Goal: Task Accomplishment & Management: Complete application form

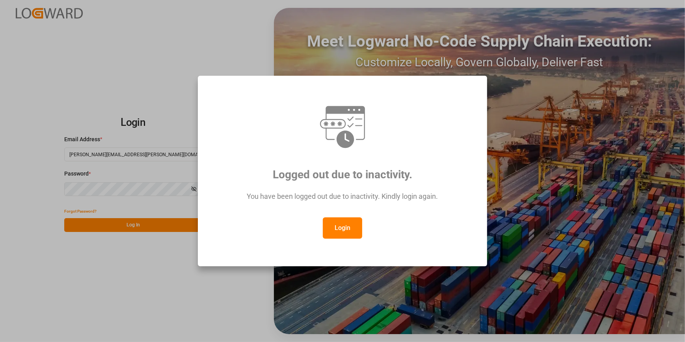
click at [347, 223] on button "Login" at bounding box center [342, 227] width 39 height 21
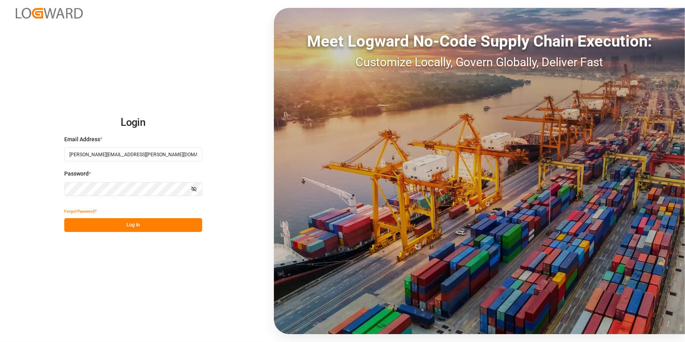
click at [109, 228] on button "Log In" at bounding box center [133, 225] width 138 height 14
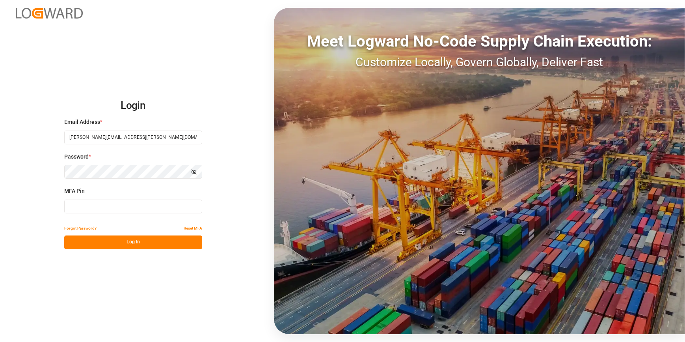
click at [83, 209] on input at bounding box center [133, 207] width 138 height 14
type input "738029"
click at [150, 248] on button "Log In" at bounding box center [133, 242] width 138 height 14
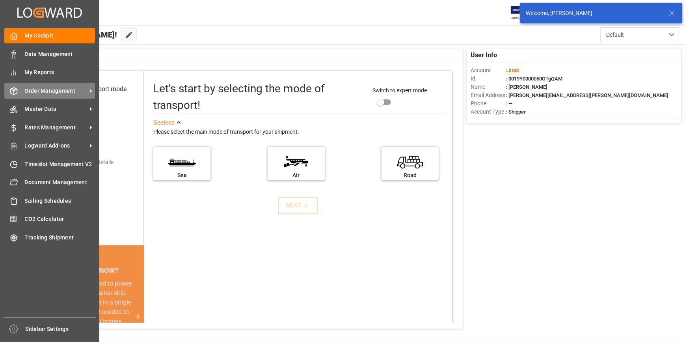
click at [52, 90] on span "Order Management" at bounding box center [56, 91] width 62 height 8
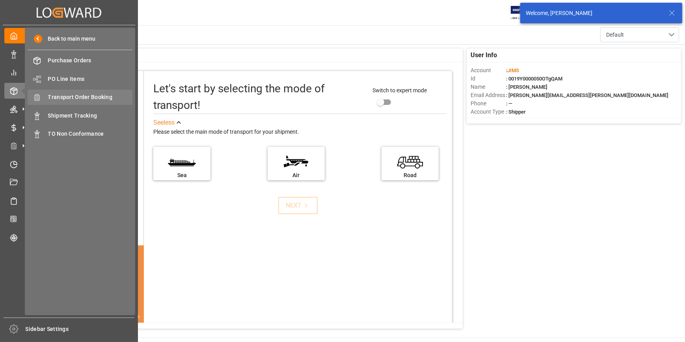
click at [98, 100] on span "Transport Order Booking" at bounding box center [90, 97] width 85 height 8
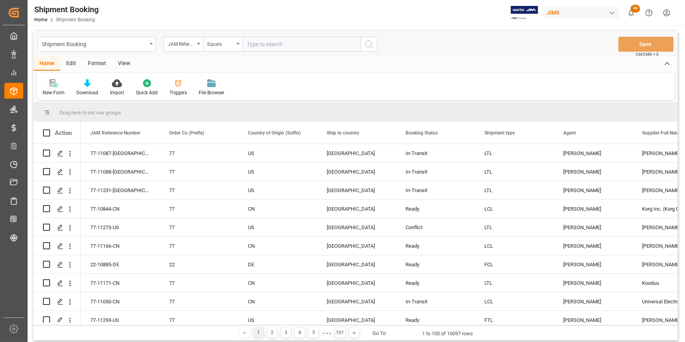
click at [50, 86] on icon at bounding box center [54, 83] width 8 height 8
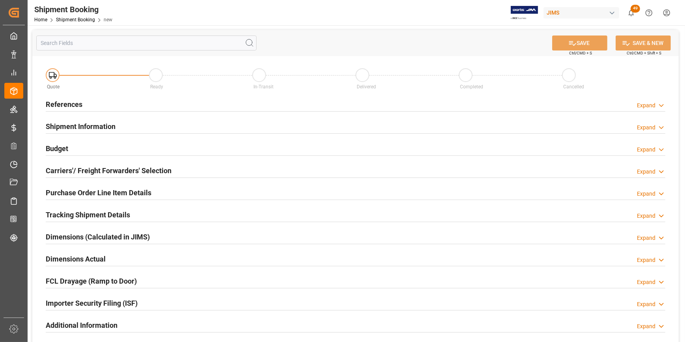
click at [59, 103] on h2 "References" at bounding box center [64, 104] width 37 height 11
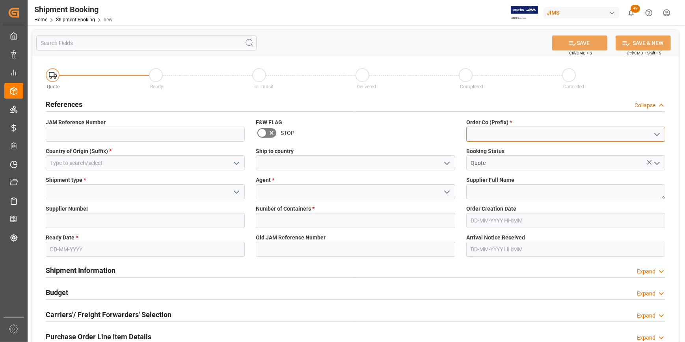
click at [493, 132] on input at bounding box center [565, 134] width 199 height 15
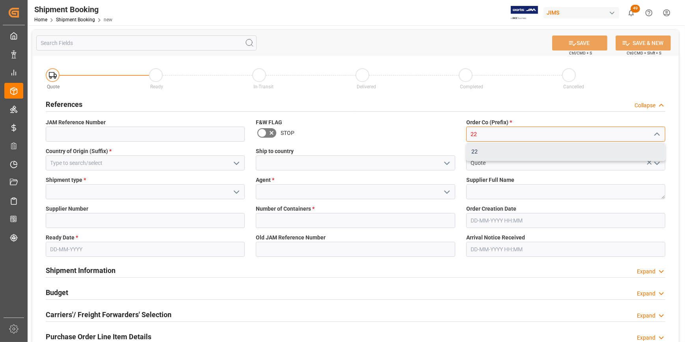
click at [475, 153] on div "22" at bounding box center [566, 152] width 198 height 18
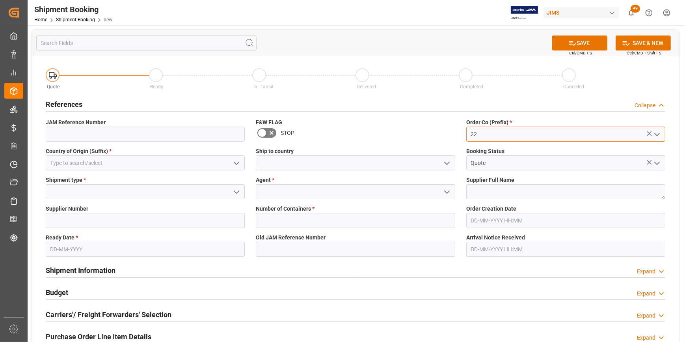
type input "22"
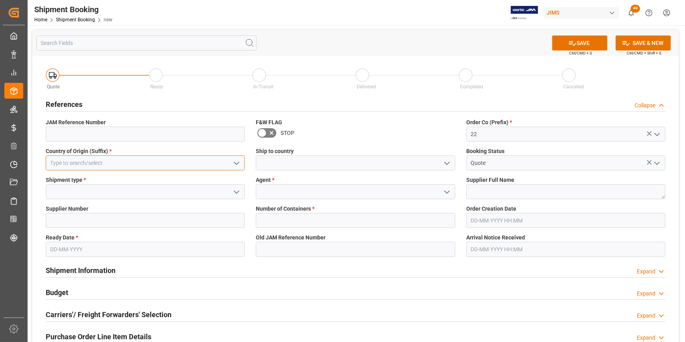
click at [69, 164] on input at bounding box center [145, 162] width 199 height 15
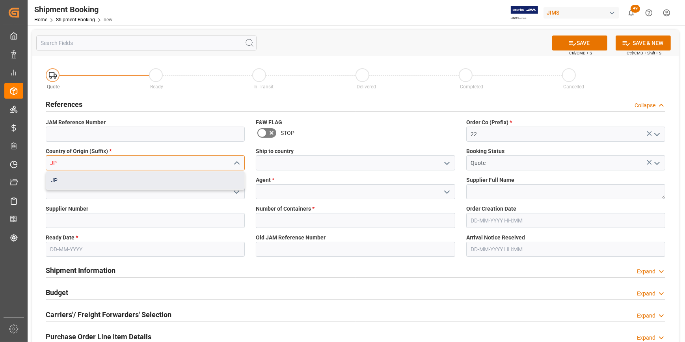
click at [60, 181] on div "JP" at bounding box center [145, 181] width 198 height 18
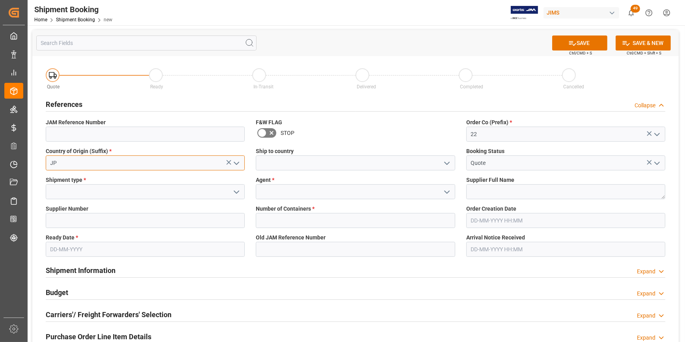
type input "JP"
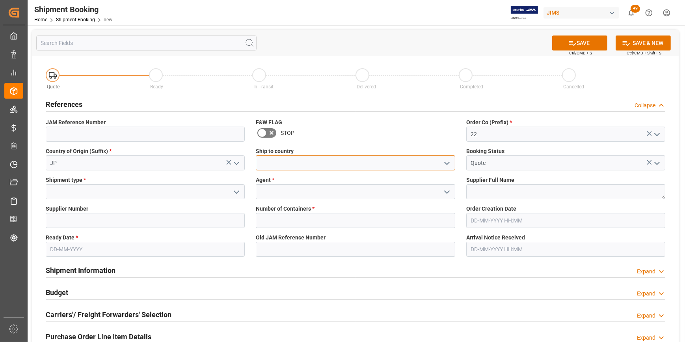
click at [272, 166] on input at bounding box center [355, 162] width 199 height 15
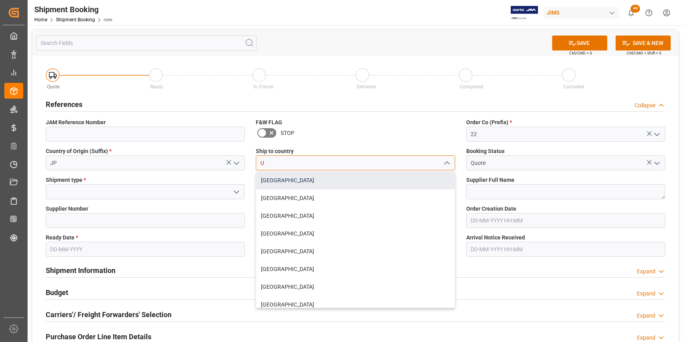
click at [286, 182] on div "[GEOGRAPHIC_DATA]" at bounding box center [355, 181] width 198 height 18
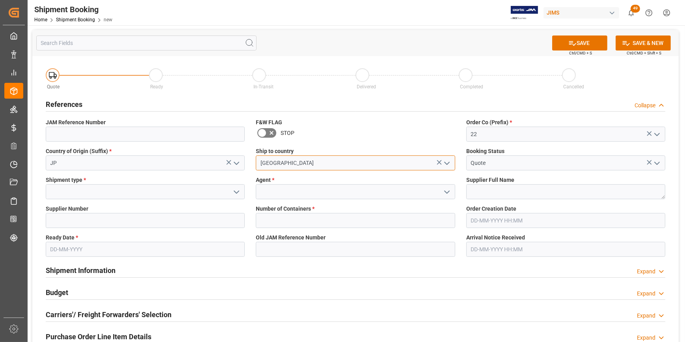
type input "[GEOGRAPHIC_DATA]"
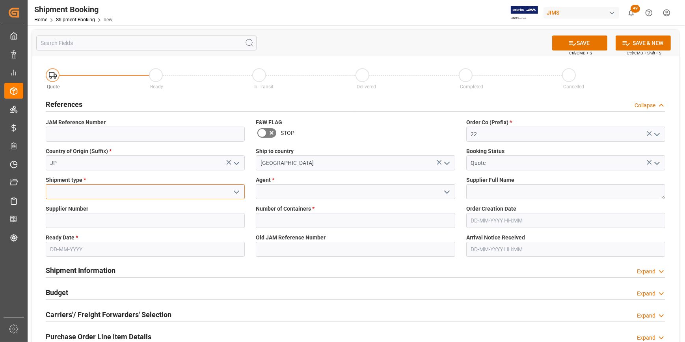
click at [123, 194] on input at bounding box center [145, 191] width 199 height 15
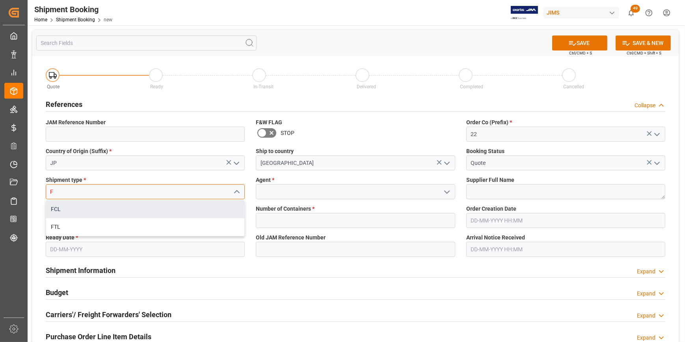
click at [130, 213] on div "FCL" at bounding box center [145, 209] width 198 height 18
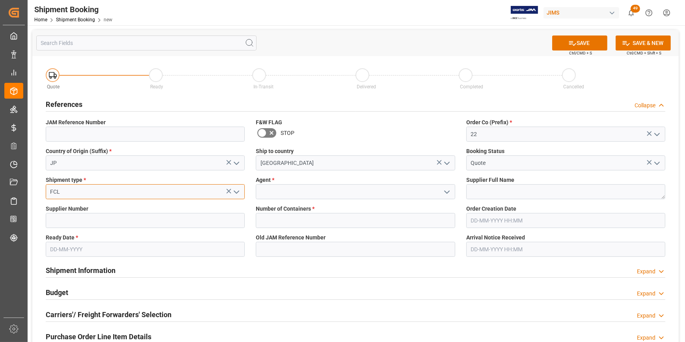
type input "FCL"
click at [283, 190] on input at bounding box center [355, 191] width 199 height 15
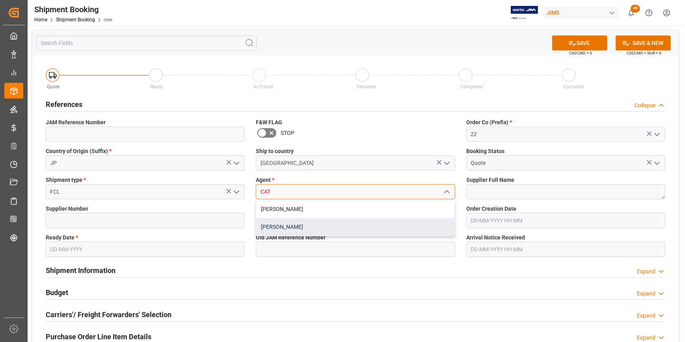
click at [294, 224] on div "[PERSON_NAME]" at bounding box center [355, 227] width 198 height 18
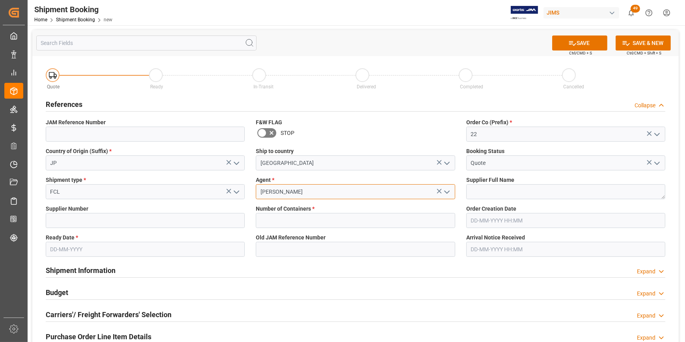
type input "[PERSON_NAME]"
click at [466, 193] on textarea at bounding box center [565, 191] width 199 height 15
click at [497, 194] on textarea at bounding box center [565, 191] width 199 height 15
paste textarea "Suzuki Corporation (YEN)"
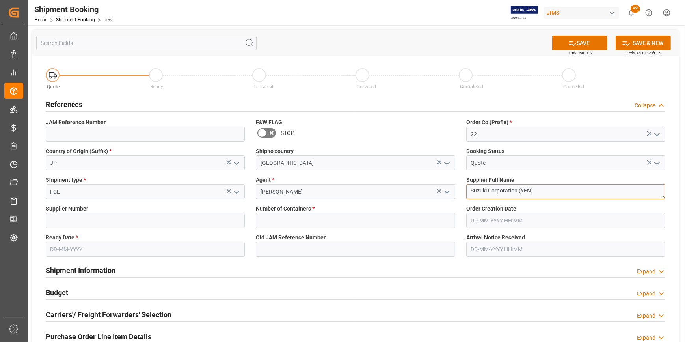
type textarea "Suzuki Corporation (YEN)"
drag, startPoint x: 90, startPoint y: 222, endPoint x: 97, endPoint y: 224, distance: 7.1
click at [90, 222] on input at bounding box center [145, 220] width 199 height 15
click at [138, 222] on input at bounding box center [145, 220] width 199 height 15
paste input "597363"
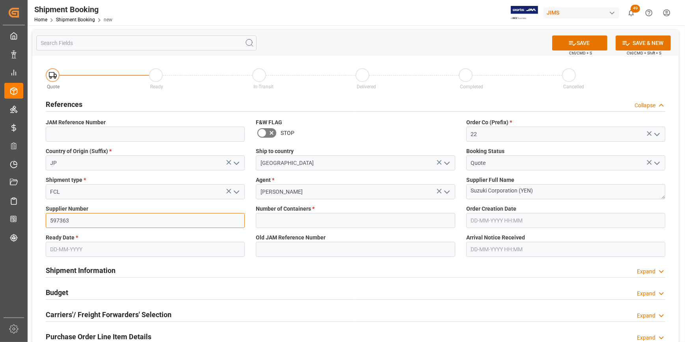
type input "597363"
click at [276, 217] on input "text" at bounding box center [355, 220] width 199 height 15
type input "1"
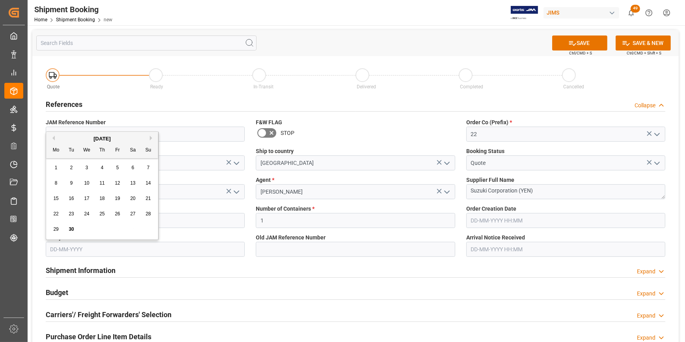
click at [67, 247] on input "text" at bounding box center [145, 249] width 199 height 15
click at [149, 134] on div "[DATE]" at bounding box center [102, 135] width 112 height 8
click at [152, 134] on button "Next Month" at bounding box center [152, 134] width 5 height 5
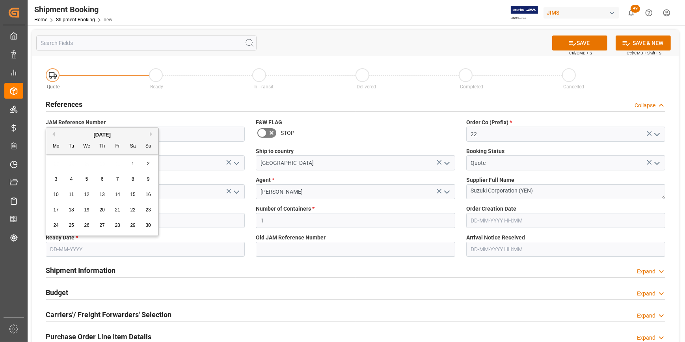
click at [101, 210] on span "20" at bounding box center [101, 210] width 5 height 6
type input "[DATE]"
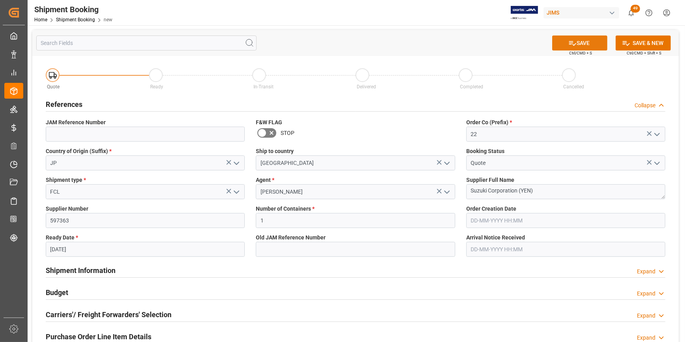
click at [577, 46] on button "SAVE" at bounding box center [579, 42] width 55 height 15
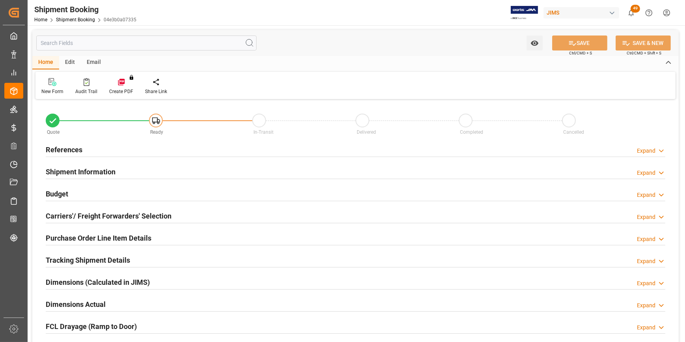
type input "1"
type input "[DATE]"
click at [76, 148] on h2 "References" at bounding box center [64, 149] width 37 height 11
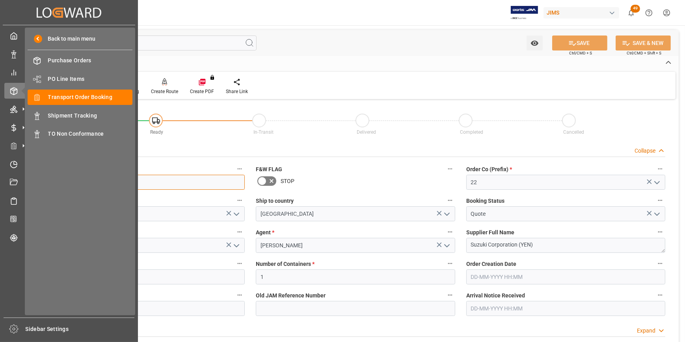
drag, startPoint x: 108, startPoint y: 181, endPoint x: 26, endPoint y: 182, distance: 82.0
click at [26, 182] on div "Created by potrace 1.15, written by Peter Selinger 2001-2017 Created by potrace…" at bounding box center [342, 171] width 685 height 342
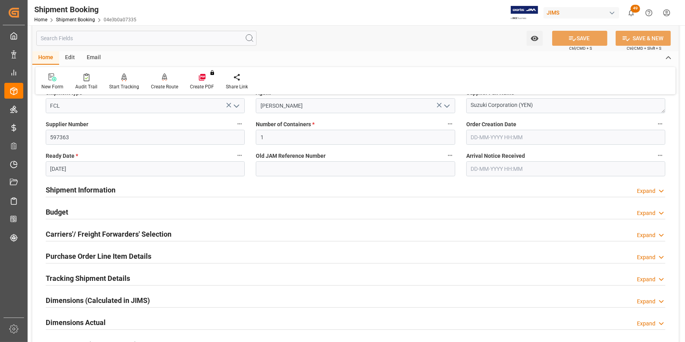
scroll to position [107, 0]
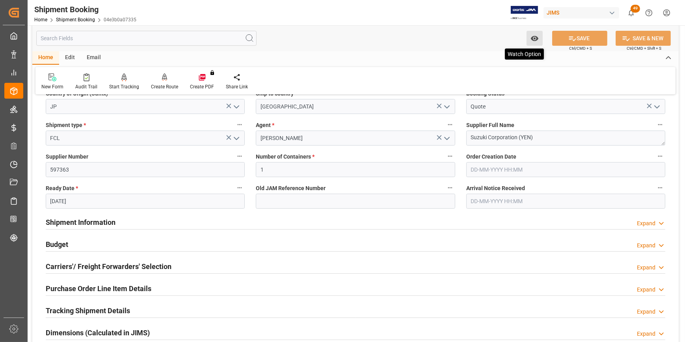
click at [531, 41] on icon "open menu" at bounding box center [535, 38] width 8 height 8
click at [477, 57] on span "Start Watching" at bounding box center [502, 56] width 72 height 8
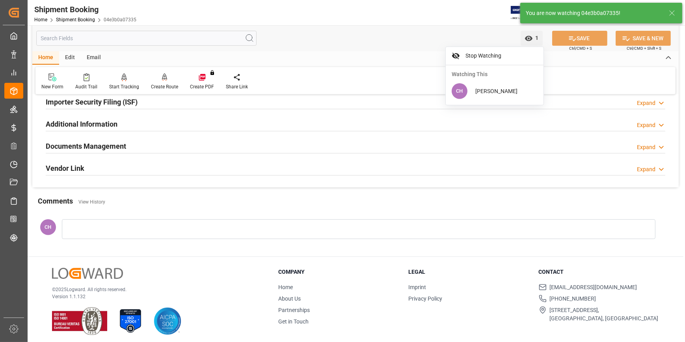
scroll to position [407, 0]
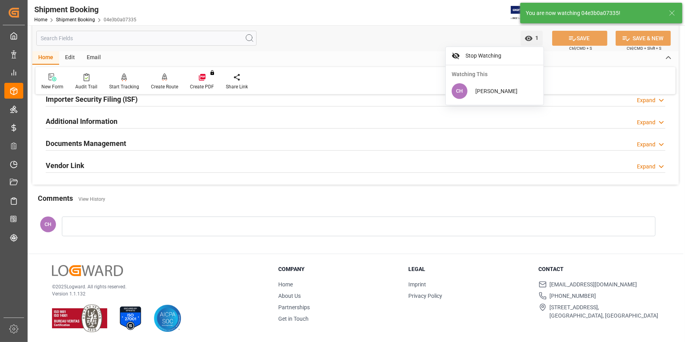
click at [88, 226] on div at bounding box center [359, 226] width 594 height 20
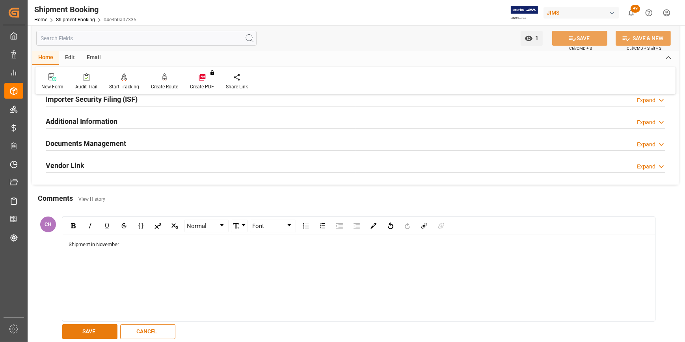
click at [101, 328] on button "SAVE" at bounding box center [89, 331] width 55 height 15
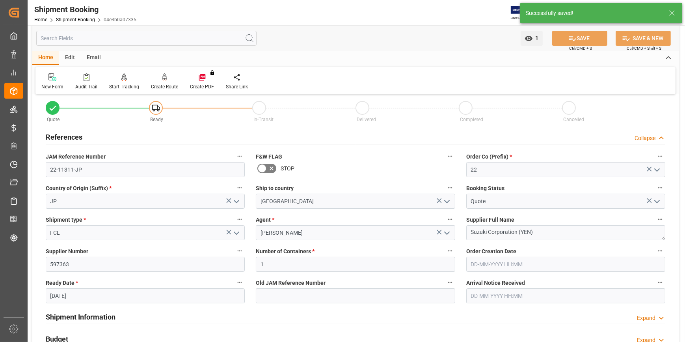
scroll to position [0, 0]
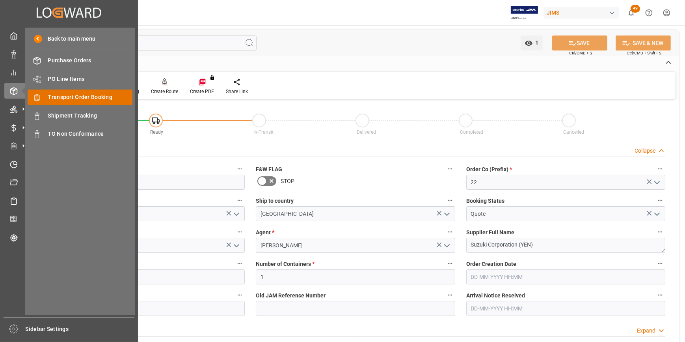
click at [77, 99] on span "Transport Order Booking" at bounding box center [90, 97] width 85 height 8
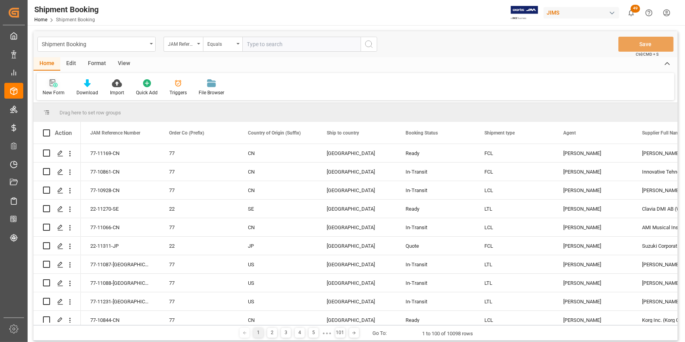
click at [51, 88] on div "New Form" at bounding box center [54, 87] width 34 height 17
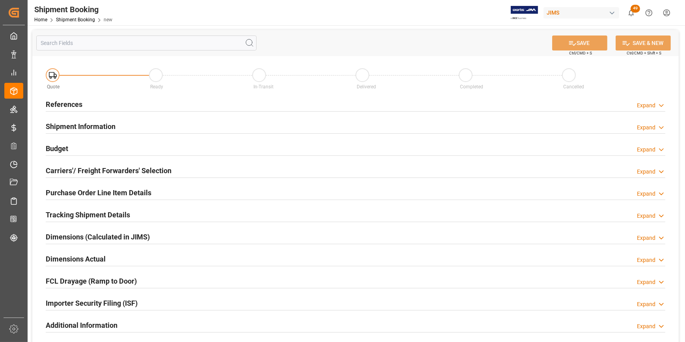
click at [56, 103] on h2 "References" at bounding box center [64, 104] width 37 height 11
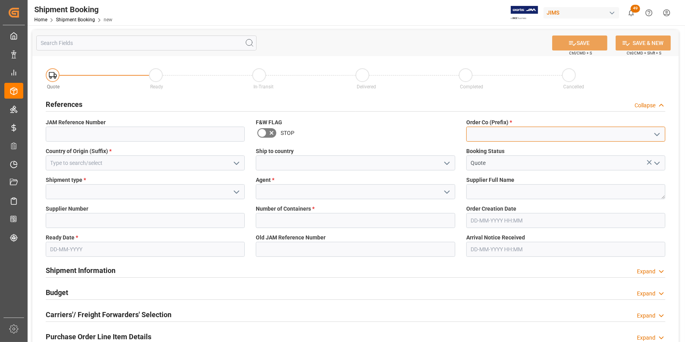
click at [489, 135] on input at bounding box center [565, 134] width 199 height 15
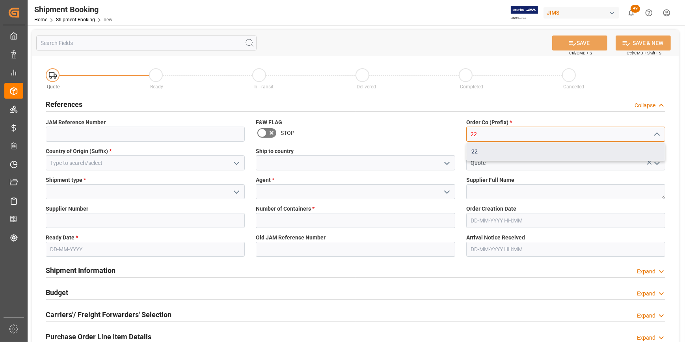
click at [489, 153] on div "22" at bounding box center [566, 152] width 198 height 18
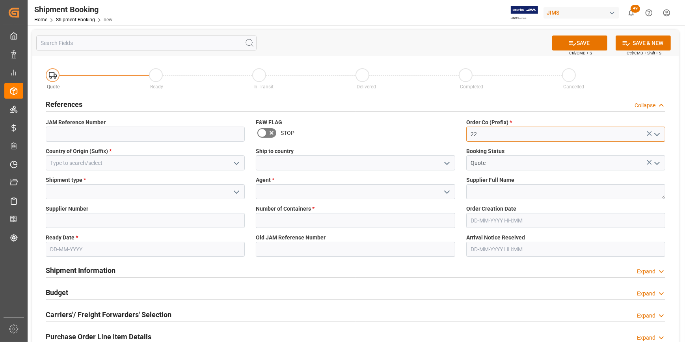
type input "22"
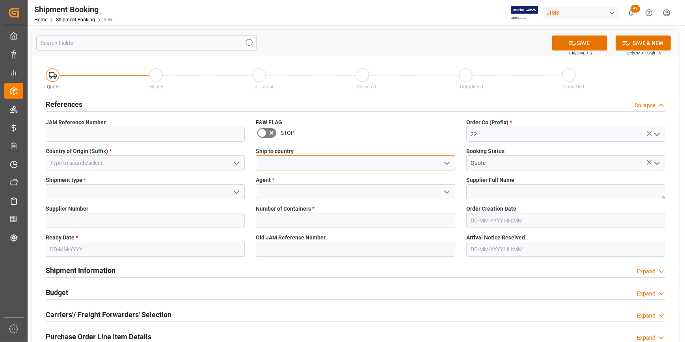
click at [272, 163] on input at bounding box center [355, 162] width 199 height 15
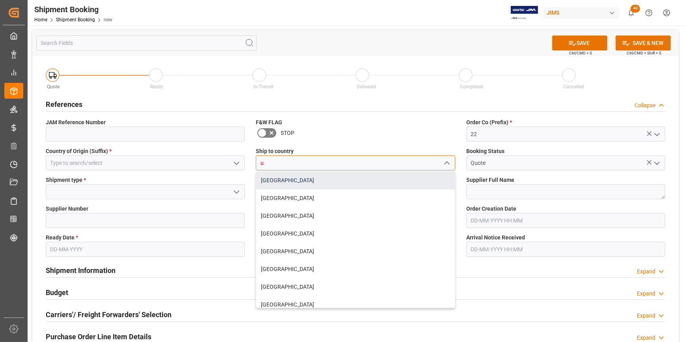
click at [277, 175] on div "[GEOGRAPHIC_DATA]" at bounding box center [355, 181] width 198 height 18
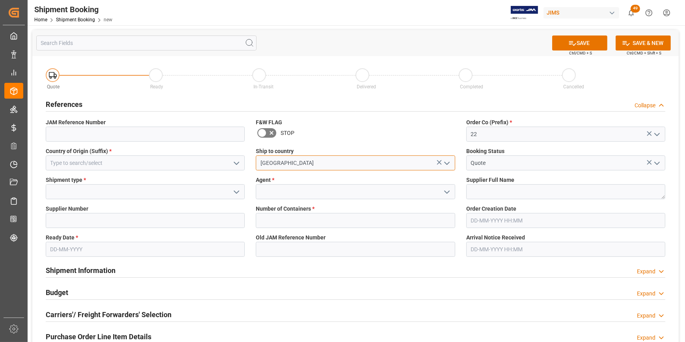
type input "[GEOGRAPHIC_DATA]"
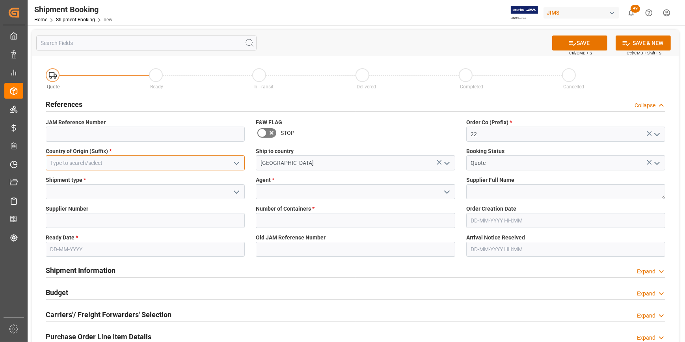
click at [69, 165] on input at bounding box center [145, 162] width 199 height 15
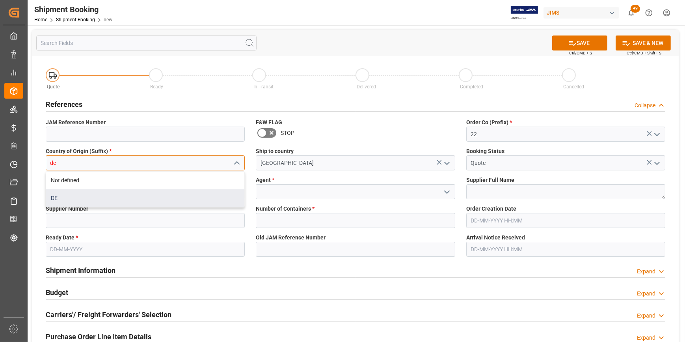
click at [58, 198] on div "DE" at bounding box center [145, 198] width 198 height 18
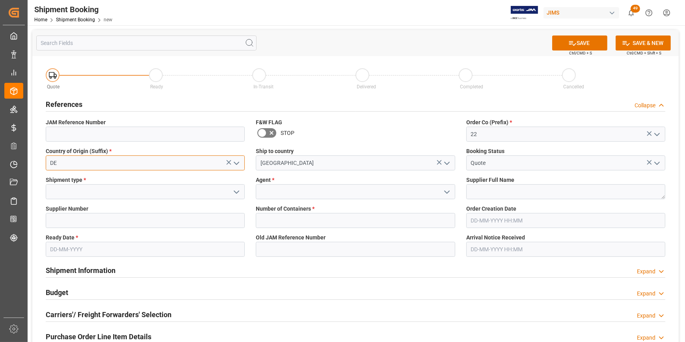
type input "DE"
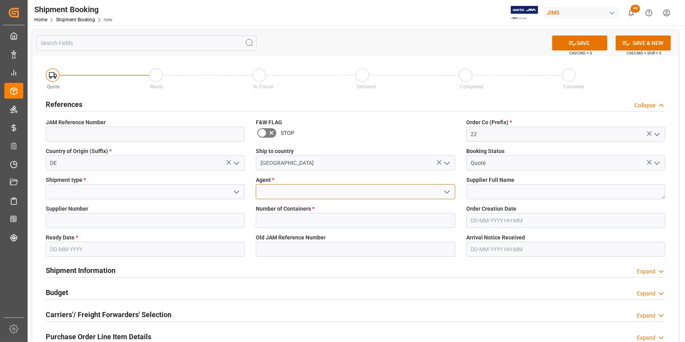
click at [303, 196] on input at bounding box center [355, 191] width 199 height 15
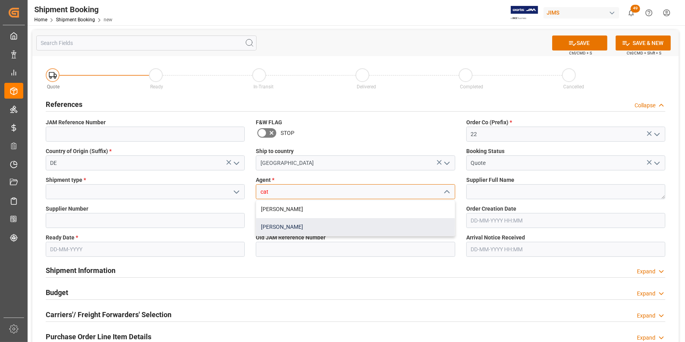
click at [296, 224] on div "[PERSON_NAME]" at bounding box center [355, 227] width 198 height 18
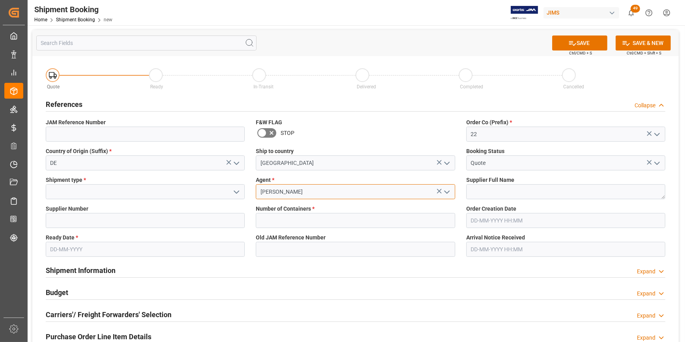
type input "[PERSON_NAME]"
click at [94, 194] on input at bounding box center [145, 191] width 199 height 15
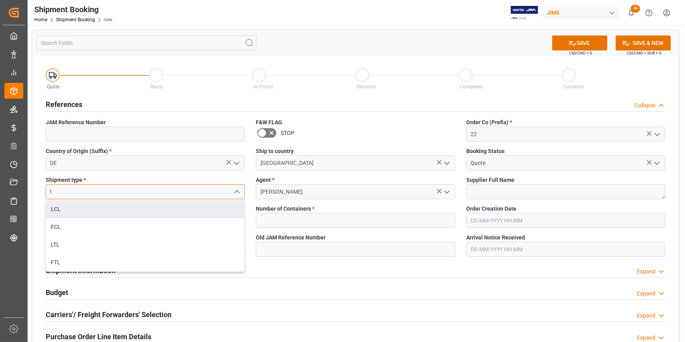
click at [55, 213] on div "LCL" at bounding box center [145, 209] width 198 height 18
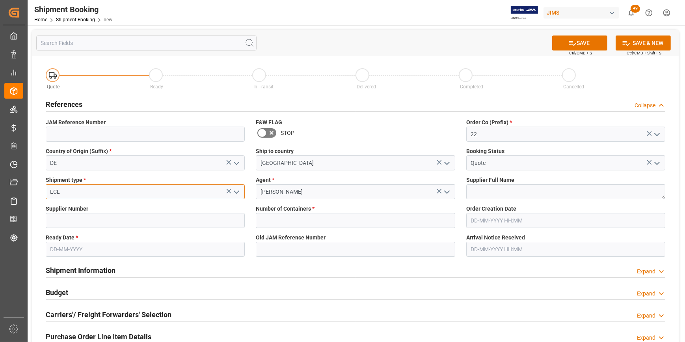
type input "LCL"
click at [499, 193] on textarea at bounding box center [565, 191] width 199 height 15
paste textarea "Music & Sales Professional Equipment GmbH"
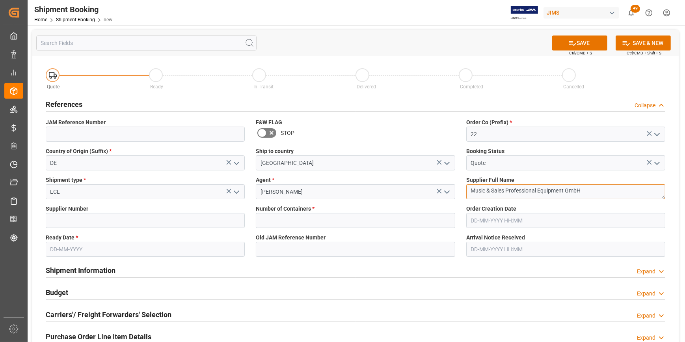
type textarea "Music & Sales Professional Equipment GmbH"
drag, startPoint x: 62, startPoint y: 220, endPoint x: 70, endPoint y: 225, distance: 9.2
click at [62, 220] on input at bounding box center [145, 220] width 199 height 15
click at [98, 217] on input at bounding box center [145, 220] width 199 height 15
paste input "765983"
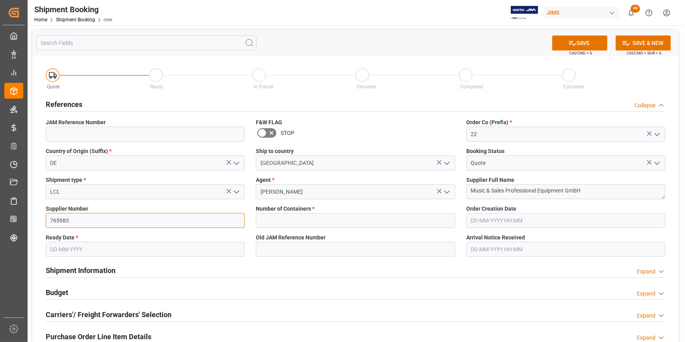
type input "765983"
click at [298, 222] on input "text" at bounding box center [355, 220] width 199 height 15
type input "0"
click at [589, 41] on button "SAVE" at bounding box center [579, 42] width 55 height 15
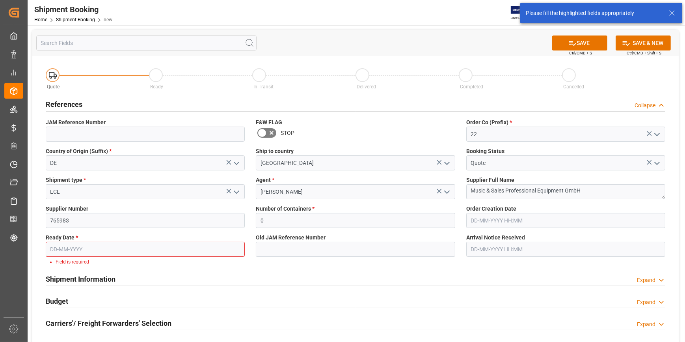
click at [66, 252] on input "text" at bounding box center [145, 249] width 199 height 15
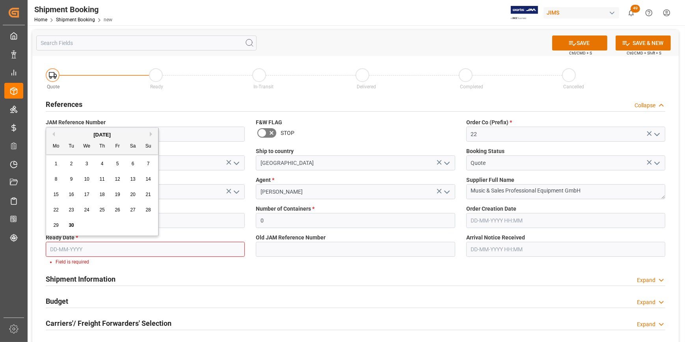
click at [68, 225] on div "30" at bounding box center [72, 225] width 10 height 9
type input "30-09-2025"
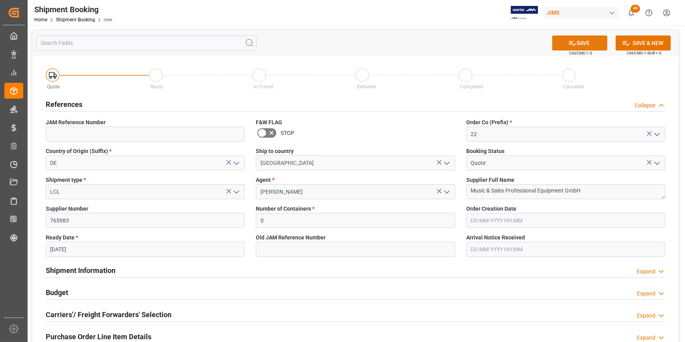
click at [575, 42] on button "SAVE" at bounding box center [579, 42] width 55 height 15
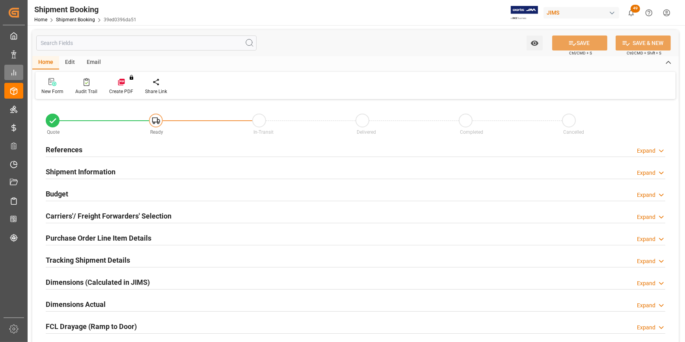
type input "0"
type input "30-09-2025"
click at [67, 151] on h2 "References" at bounding box center [64, 149] width 37 height 11
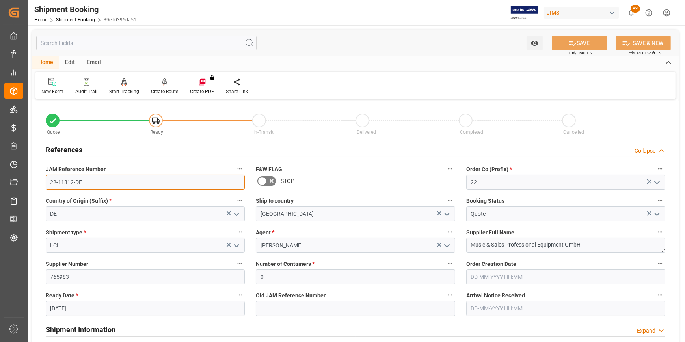
drag, startPoint x: 87, startPoint y: 184, endPoint x: 39, endPoint y: 184, distance: 48.1
click at [39, 184] on div "Quote Ready In-Transit Delivered Completed Cancelled References Collapse JAM Re…" at bounding box center [355, 346] width 647 height 490
